Goal: Entertainment & Leisure: Consume media (video, audio)

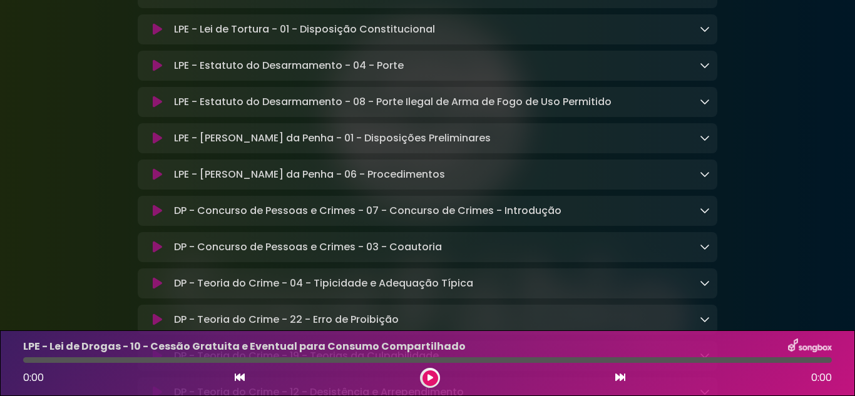
scroll to position [350, 0]
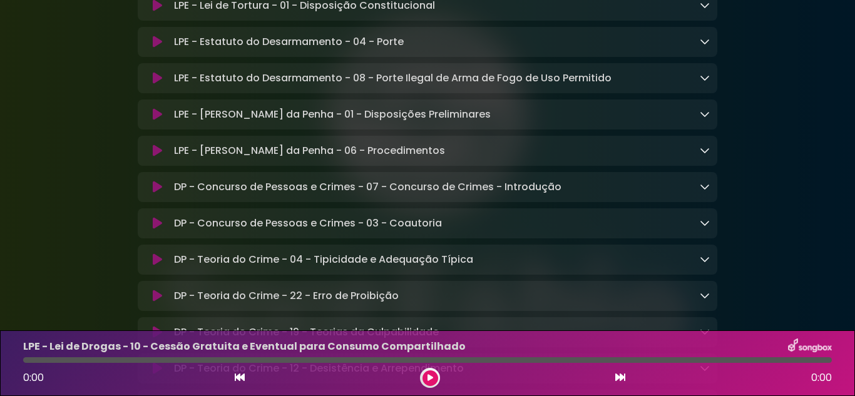
click at [157, 118] on icon at bounding box center [157, 114] width 9 height 13
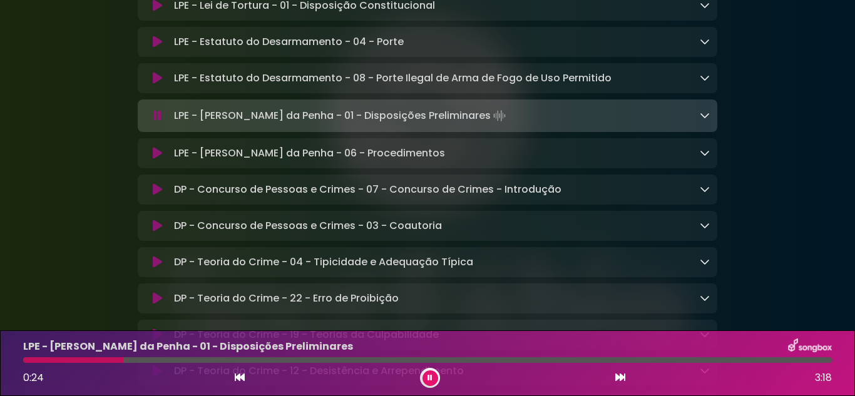
click at [707, 118] on icon at bounding box center [705, 115] width 10 height 10
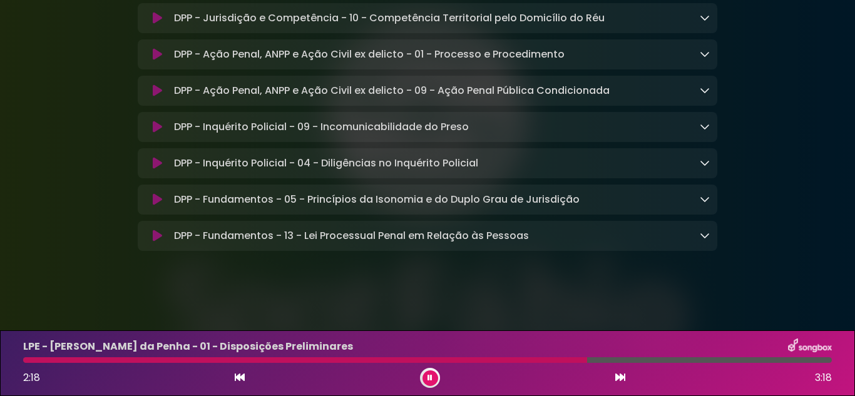
scroll to position [1609, 0]
click at [157, 233] on icon at bounding box center [157, 236] width 9 height 13
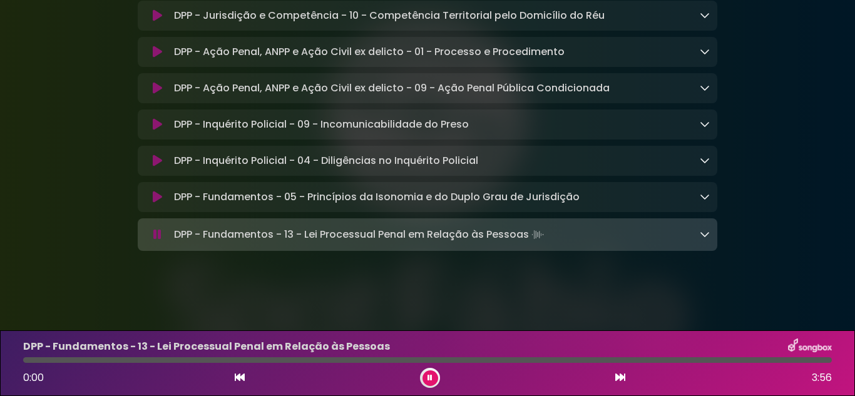
click at [703, 232] on icon at bounding box center [705, 234] width 10 height 10
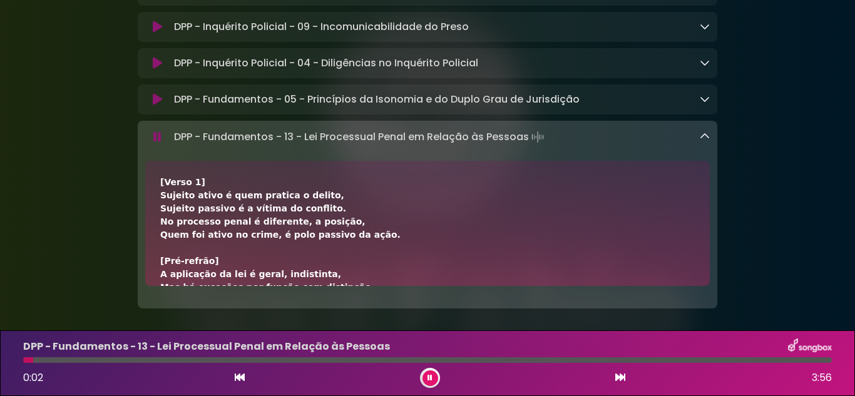
scroll to position [1707, 0]
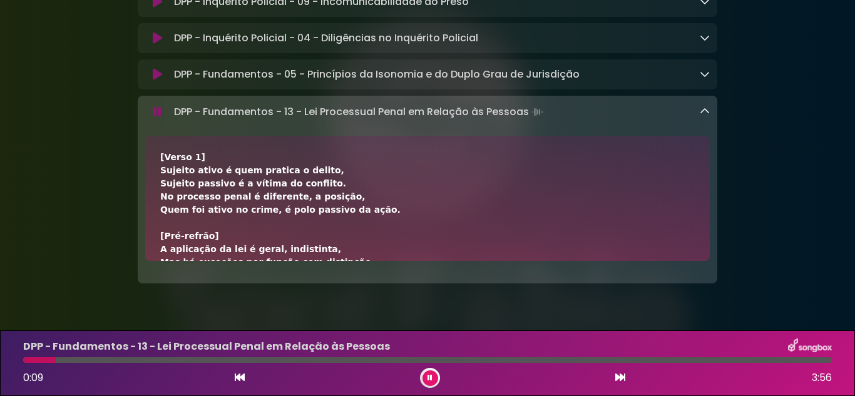
click at [160, 8] on icon at bounding box center [157, 2] width 9 height 13
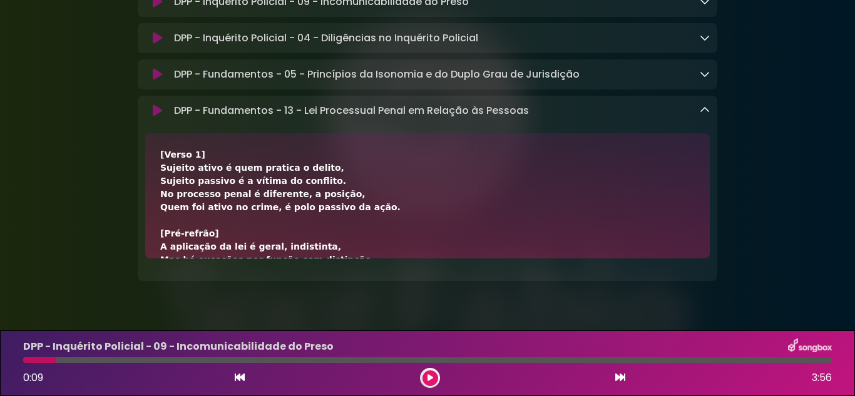
click at [700, 115] on icon at bounding box center [705, 110] width 10 height 10
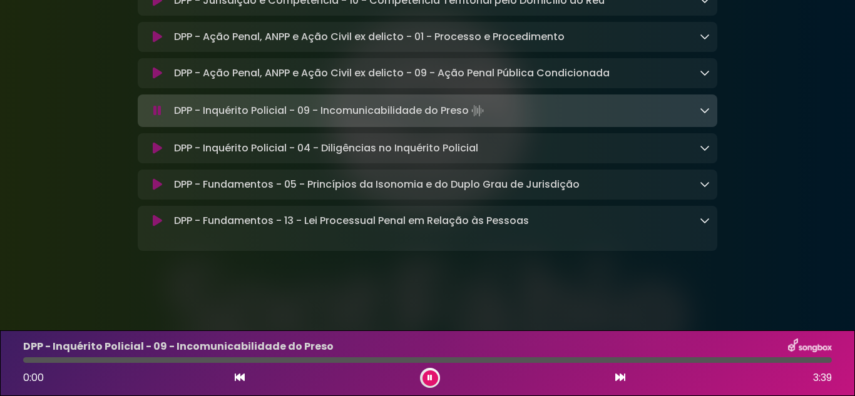
scroll to position [1609, 0]
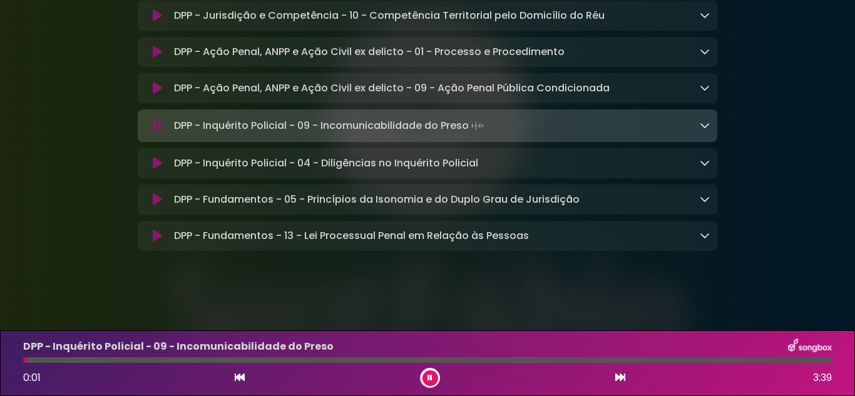
click at [704, 127] on icon at bounding box center [705, 125] width 10 height 10
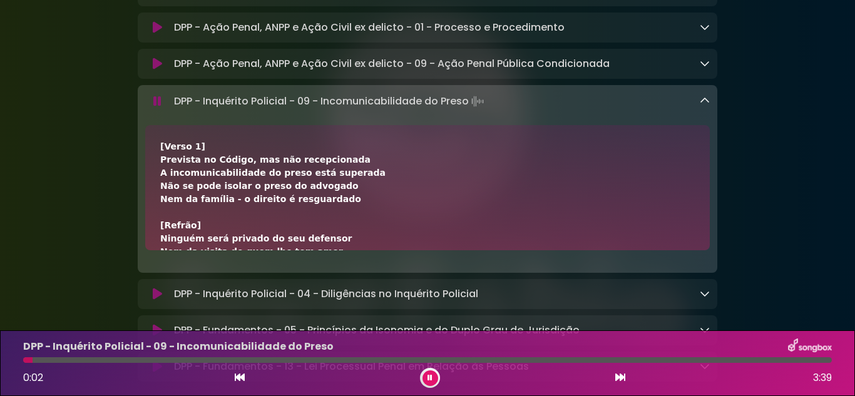
click at [704, 106] on icon at bounding box center [705, 101] width 10 height 10
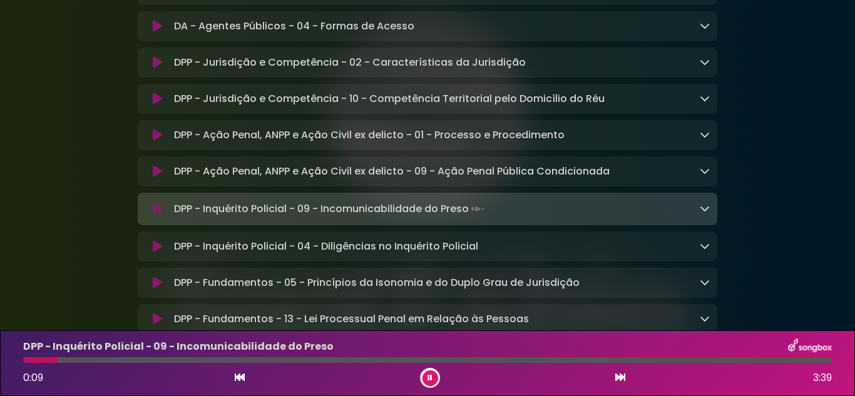
scroll to position [1484, 0]
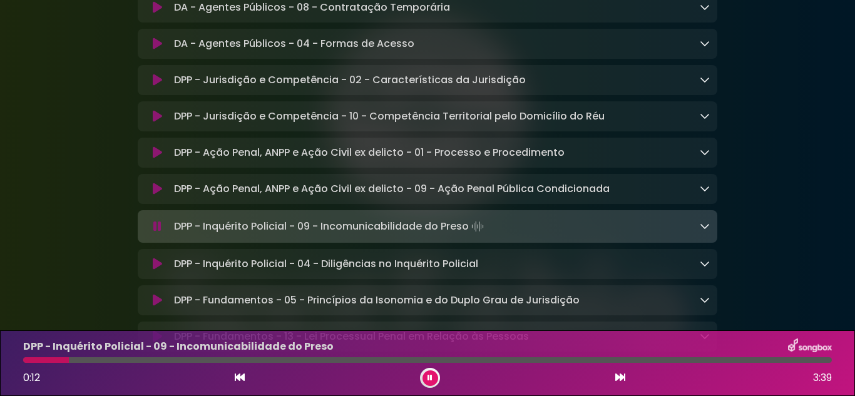
click at [153, 50] on icon at bounding box center [157, 44] width 9 height 13
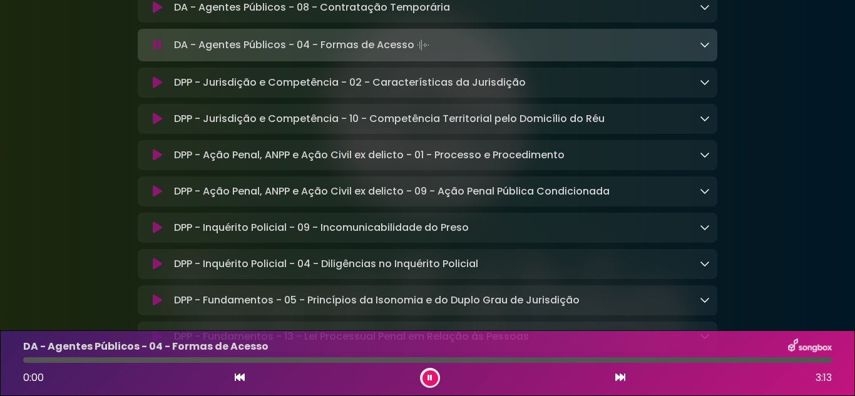
click at [711, 54] on div "DA - Agentes Públicos - 04 - Formas de Acesso Loading Track..." at bounding box center [428, 45] width 580 height 18
click at [700, 49] on icon at bounding box center [705, 44] width 10 height 10
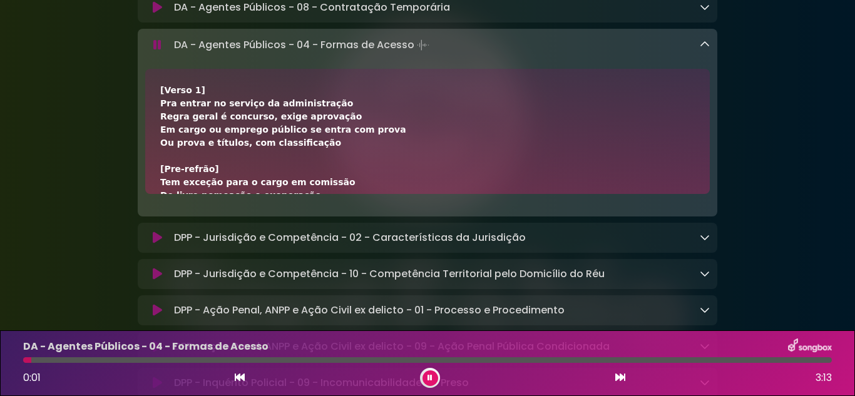
click at [700, 49] on icon at bounding box center [705, 44] width 10 height 10
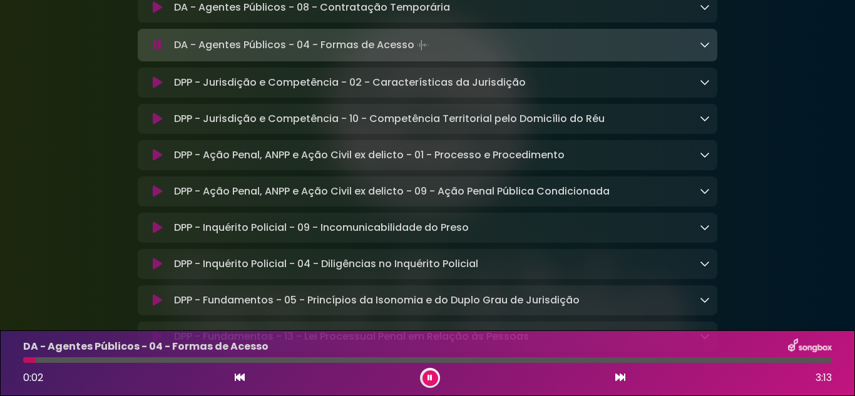
click at [700, 49] on icon at bounding box center [705, 44] width 10 height 10
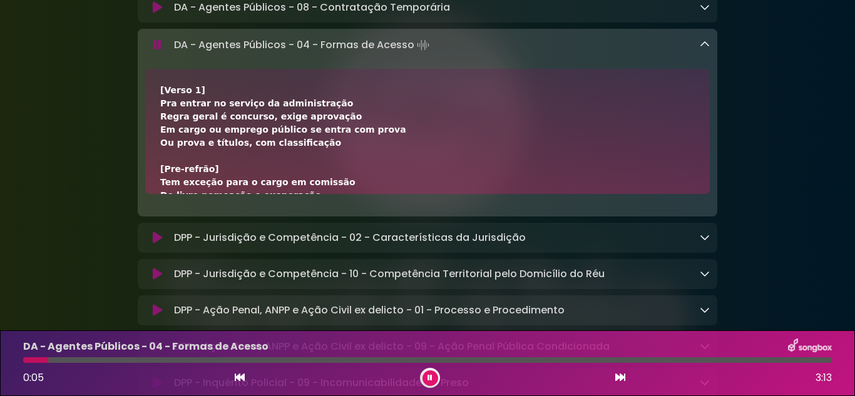
click at [161, 51] on button at bounding box center [157, 45] width 24 height 13
